Goal: Information Seeking & Learning: Understand process/instructions

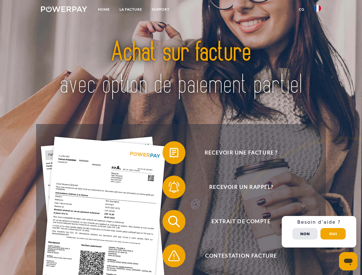
click at [64, 10] on img at bounding box center [64, 9] width 46 height 6
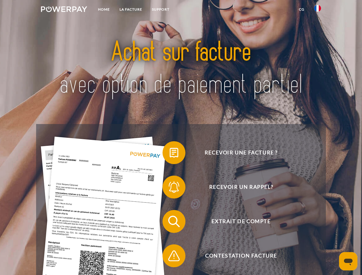
click at [318, 10] on img at bounding box center [317, 8] width 7 height 7
click at [302, 9] on link "CG" at bounding box center [301, 9] width 15 height 10
click at [170, 154] on span at bounding box center [165, 152] width 29 height 29
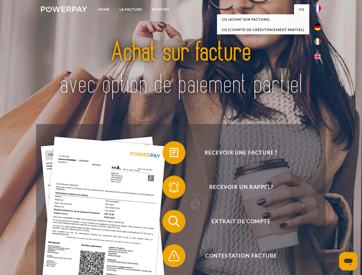
click at [170, 188] on span at bounding box center [165, 187] width 29 height 29
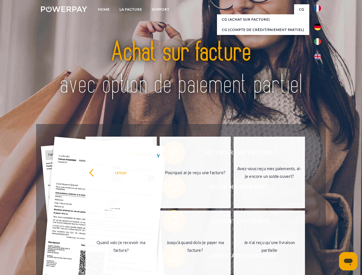
click at [170, 223] on link "Jusqu'à quand dois-je payer ma facture?" at bounding box center [195, 247] width 71 height 72
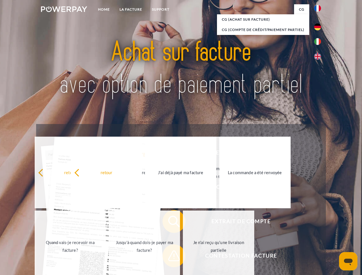
click at [170, 257] on span at bounding box center [165, 256] width 29 height 29
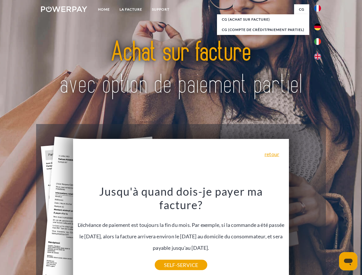
click at [319, 232] on div "Recevoir une facture ? Recevoir un rappel? Extrait de compte retour" at bounding box center [180, 238] width 289 height 229
click at [305, 233] on span "Extrait de compte" at bounding box center [241, 221] width 140 height 23
click at [333, 234] on header "Home LA FACTURE Support" at bounding box center [181, 198] width 362 height 396
